Goal: Transaction & Acquisition: Purchase product/service

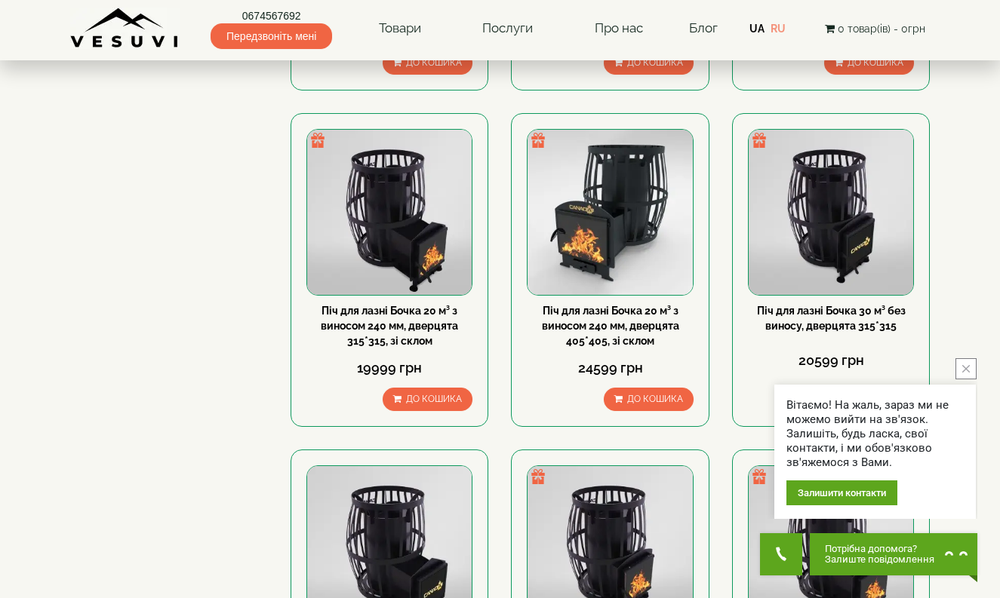
scroll to position [905, 0]
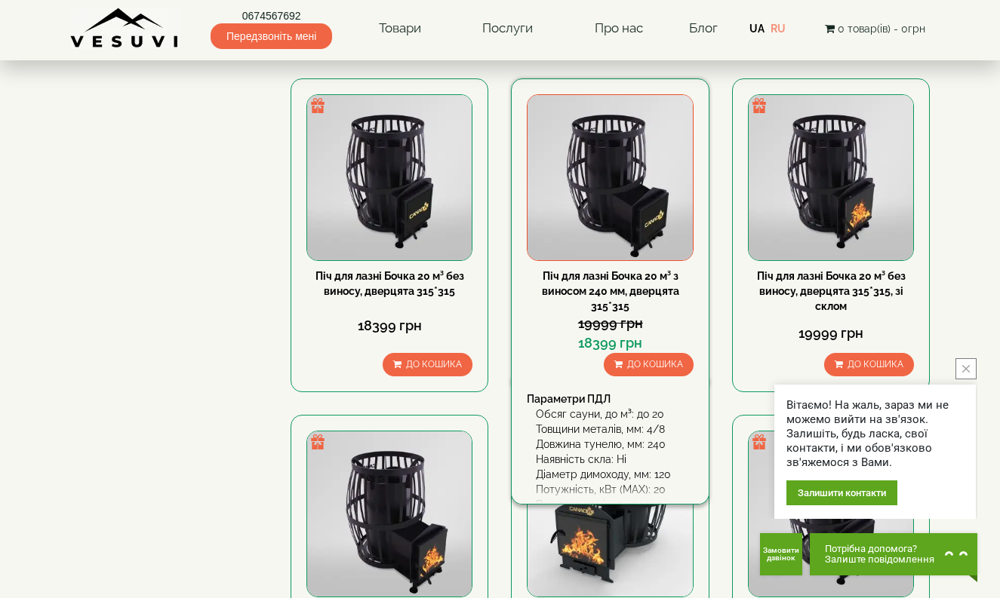
click at [615, 277] on link "Піч для лазні Бочка 20 м³ з виносом 240 мм, дверцята 315*315" at bounding box center [610, 291] width 137 height 42
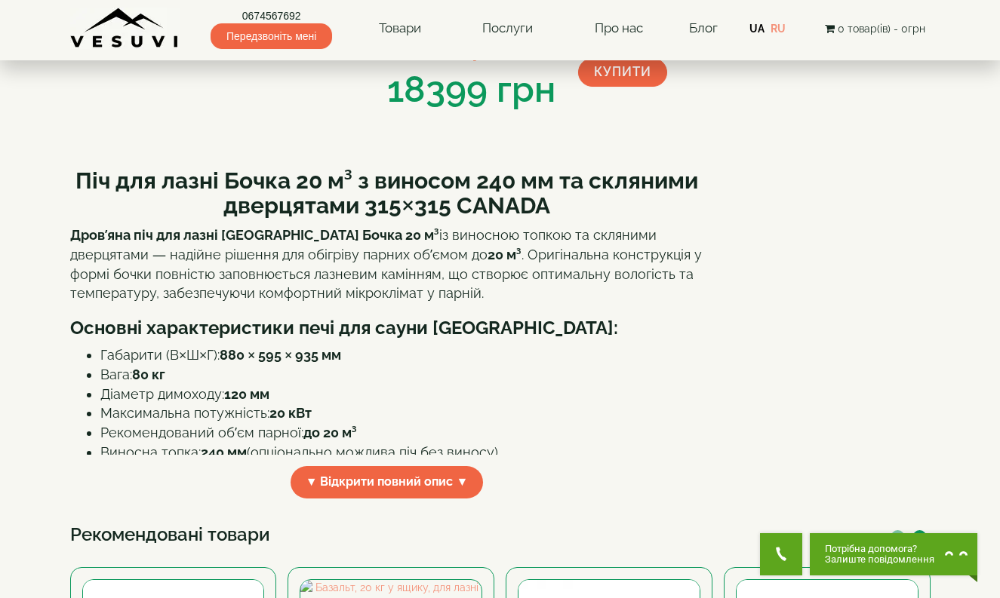
scroll to position [75, 0]
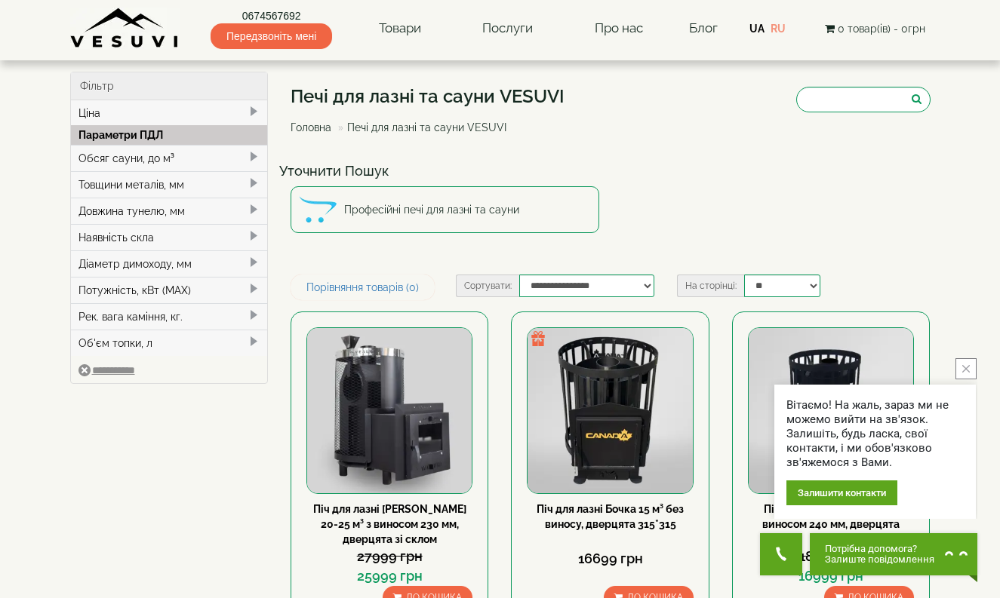
click at [180, 210] on div "Довжина тунелю, мм" at bounding box center [169, 211] width 197 height 26
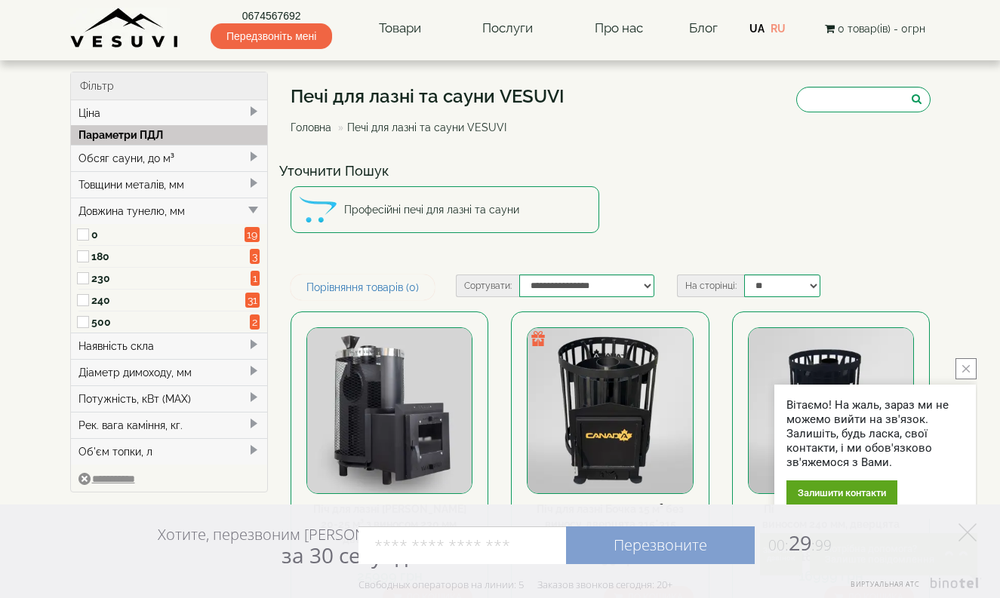
click at [125, 155] on div "Обсяг сауни, до м³" at bounding box center [169, 158] width 197 height 26
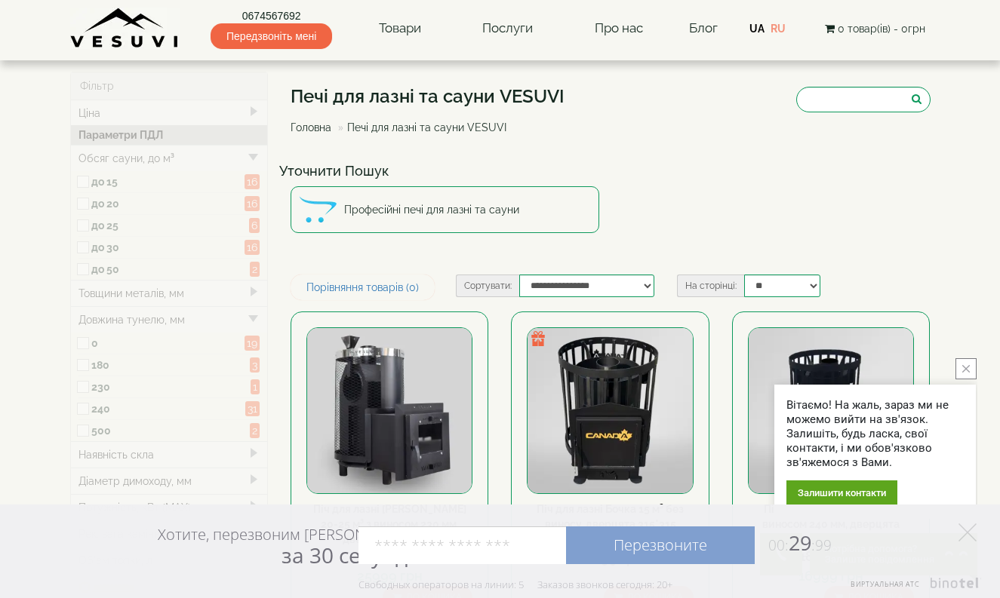
type input "*****"
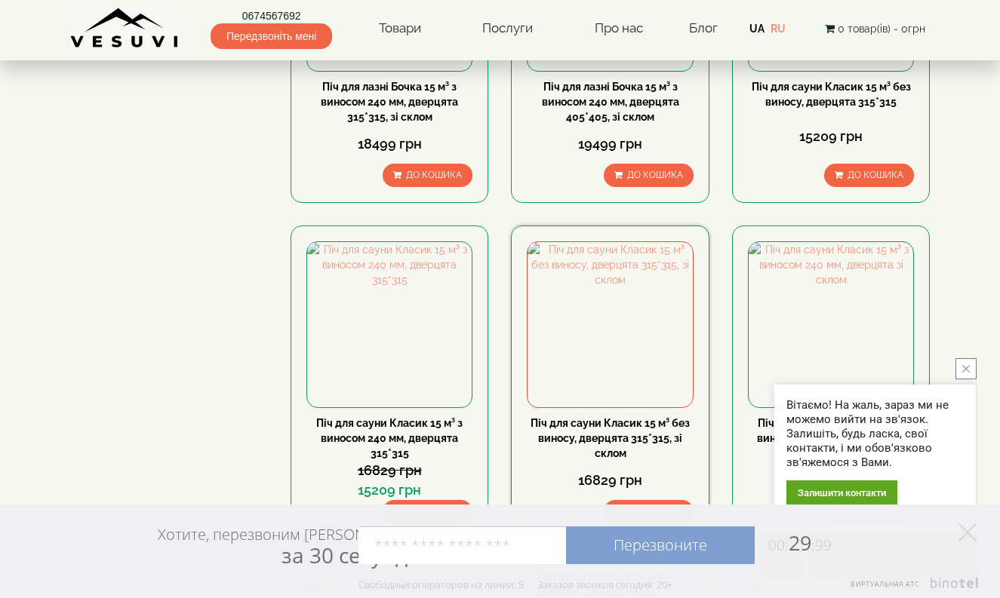
scroll to position [905, 0]
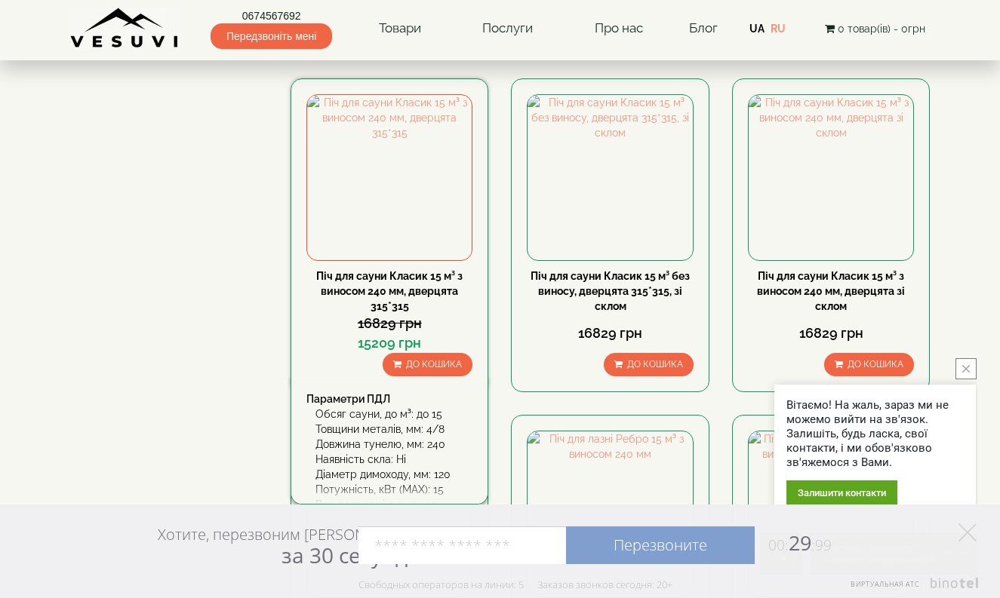
click at [405, 281] on link "Піч для сауни Класик 15 м³ з виносом 240 мм, дверцята 315*315" at bounding box center [389, 291] width 146 height 42
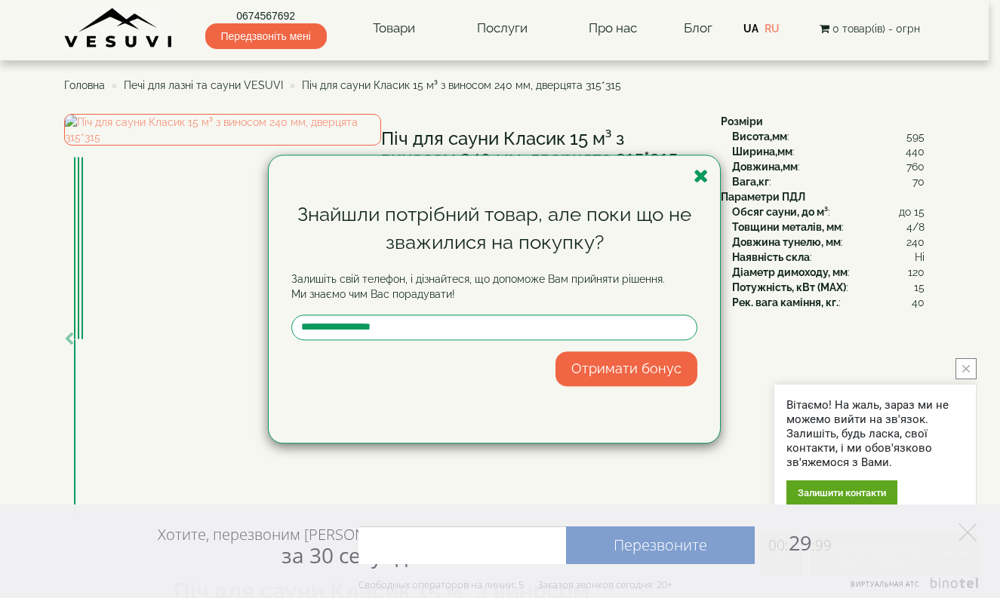
click at [703, 175] on icon "button" at bounding box center [700, 176] width 15 height 19
